Goal: Obtain resource: Download file/media

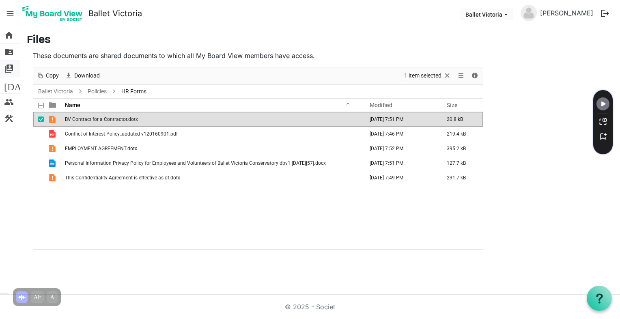
click at [9, 67] on span "switch_account" at bounding box center [9, 68] width 10 height 16
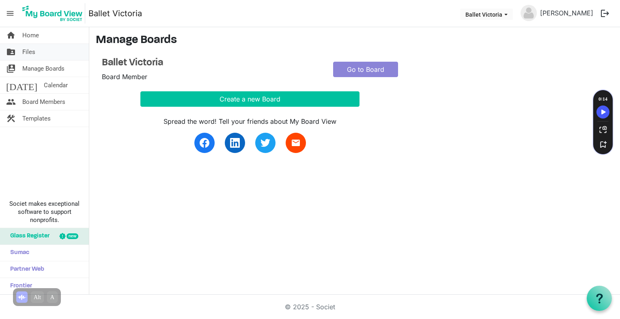
click at [18, 50] on link "folder_shared Files" at bounding box center [44, 52] width 89 height 16
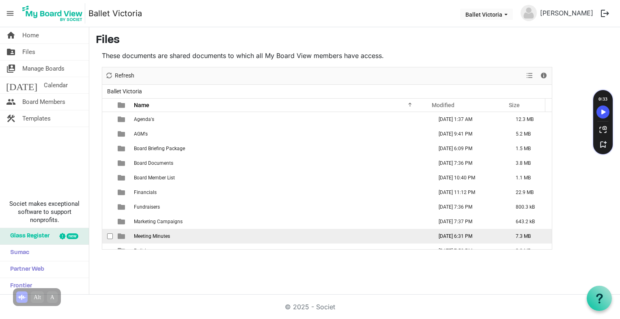
scroll to position [9, 0]
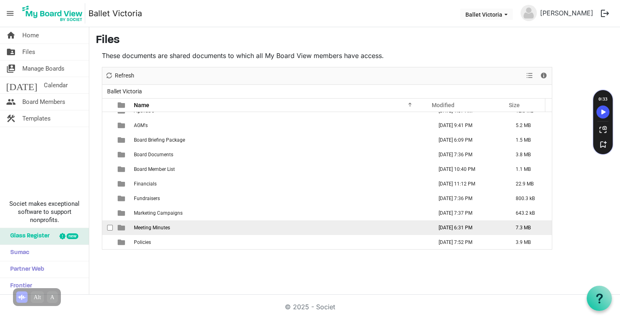
click at [155, 230] on td "Meeting Minutes" at bounding box center [280, 227] width 299 height 15
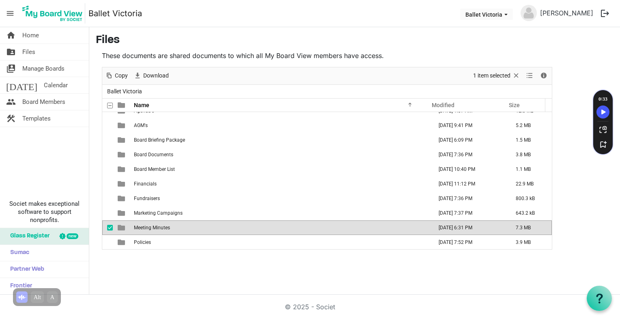
click at [155, 230] on td "Meeting Minutes" at bounding box center [280, 227] width 299 height 15
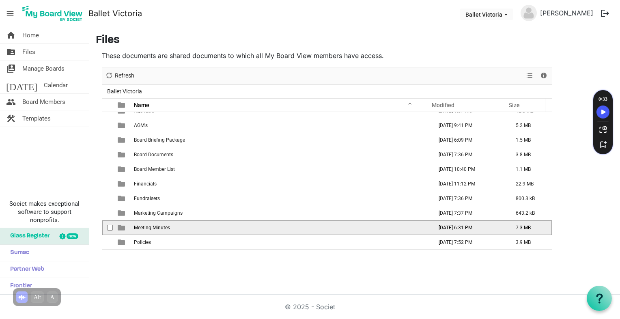
click at [155, 230] on td "Meeting Minutes" at bounding box center [280, 227] width 299 height 15
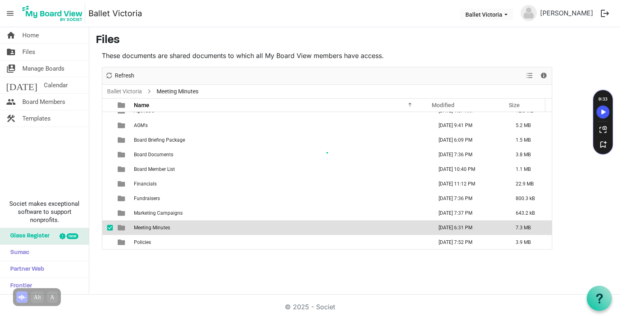
click at [155, 230] on div at bounding box center [327, 158] width 450 height 182
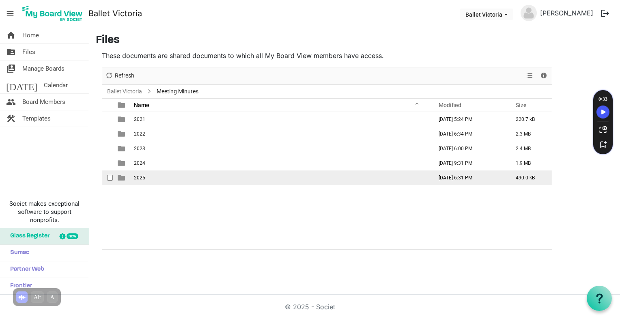
click at [130, 177] on td "is template cell column header type" at bounding box center [122, 177] width 19 height 15
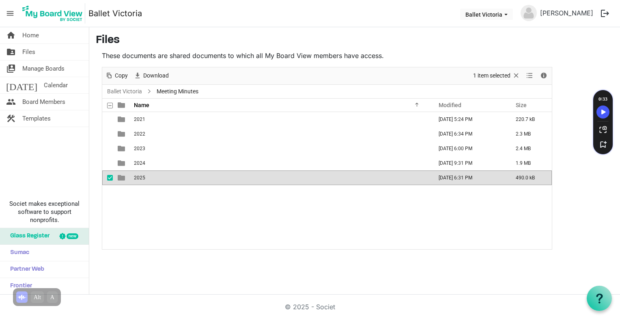
click at [130, 177] on td "is template cell column header type" at bounding box center [122, 177] width 19 height 15
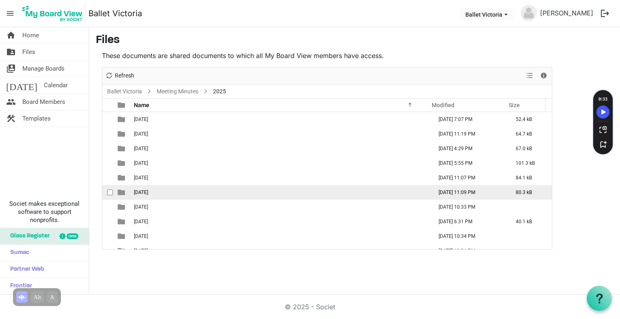
click at [133, 192] on td "[DATE]" at bounding box center [280, 192] width 299 height 15
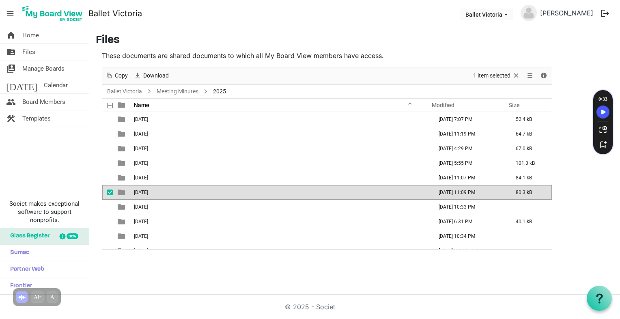
click at [133, 192] on td "[DATE]" at bounding box center [280, 192] width 299 height 15
click at [133, 192] on div at bounding box center [327, 158] width 450 height 182
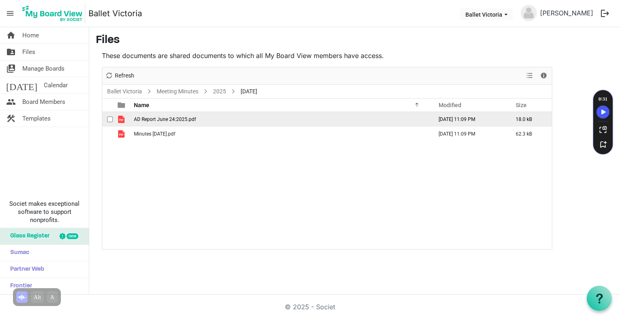
click at [136, 121] on td "AD Report June 24:2025.pdf" at bounding box center [280, 119] width 299 height 15
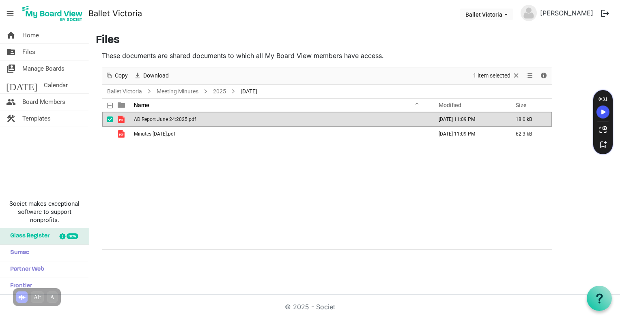
click at [136, 121] on span "AD Report June 24:2025.pdf" at bounding box center [165, 119] width 62 height 6
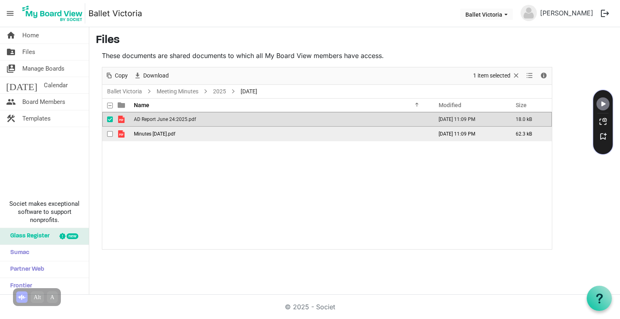
click at [153, 132] on span "Minutes [DATE].pdf" at bounding box center [154, 134] width 41 height 6
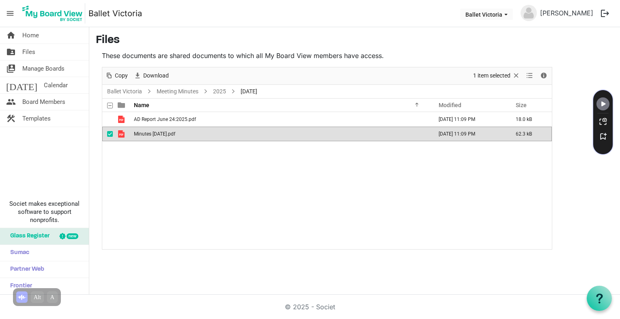
click at [153, 132] on span "Minutes [DATE].pdf" at bounding box center [154, 134] width 41 height 6
